Goal: Find specific page/section: Find specific page/section

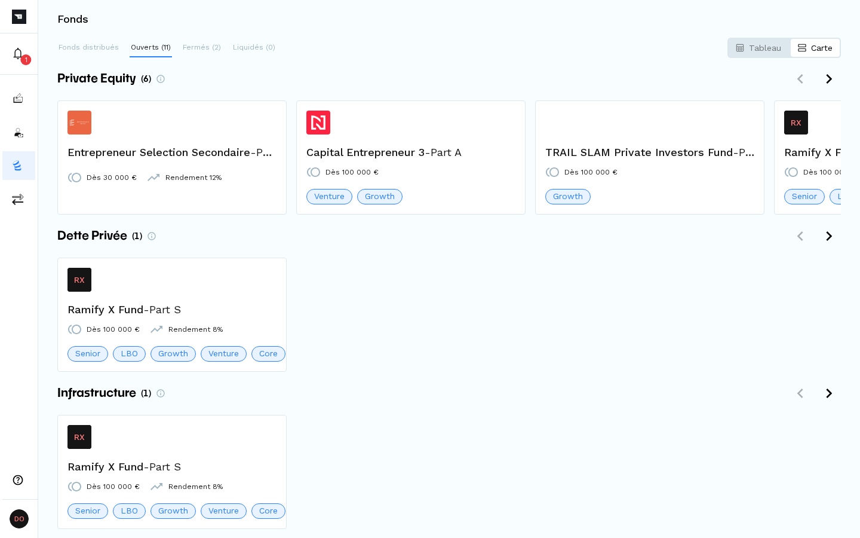
click at [440, 54] on div "Fonds distribués Ouverts (11) Fermés (2) Liquidés (0) Tableau Carte" at bounding box center [449, 47] width 784 height 19
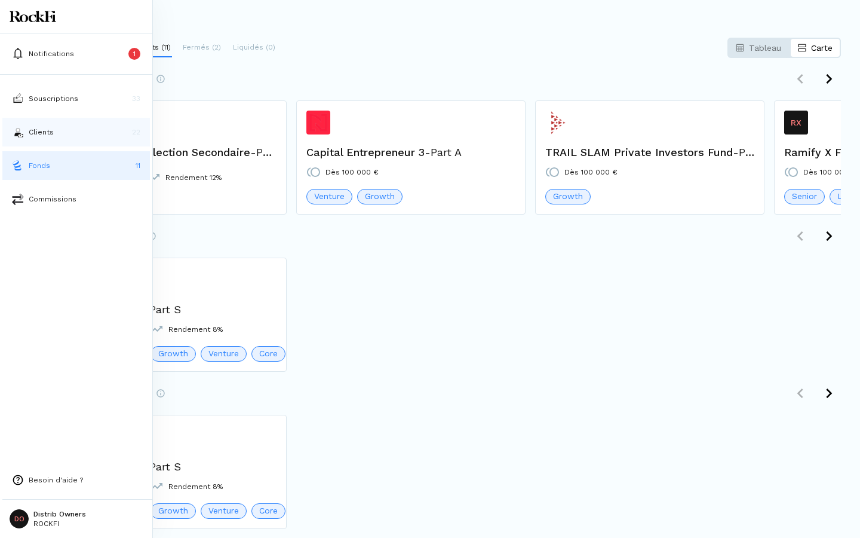
click at [29, 121] on button "Clients 22" at bounding box center [76, 132] width 148 height 29
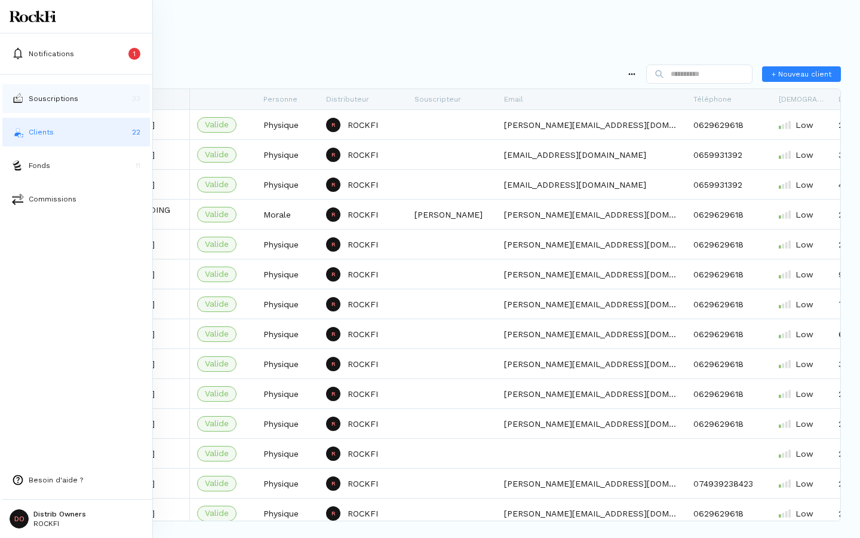
click at [36, 100] on p "Souscriptions" at bounding box center [54, 98] width 50 height 11
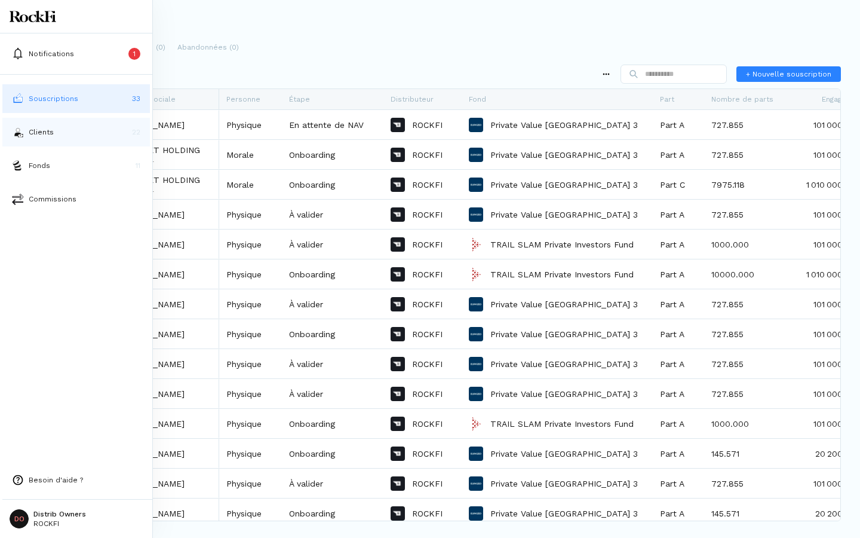
click at [39, 141] on button "Clients 22" at bounding box center [76, 132] width 148 height 29
